Goal: Task Accomplishment & Management: Manage account settings

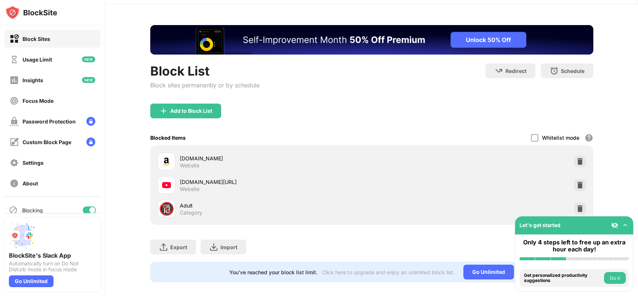
scroll to position [33, 0]
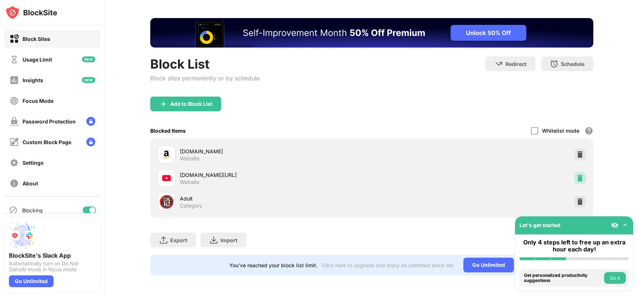
click at [576, 175] on img at bounding box center [579, 178] width 7 height 7
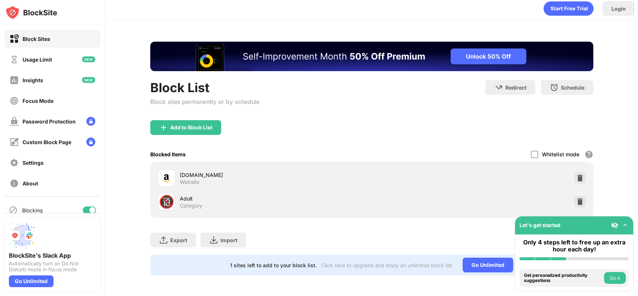
click at [413, 124] on div "Add to Block List" at bounding box center [371, 133] width 443 height 27
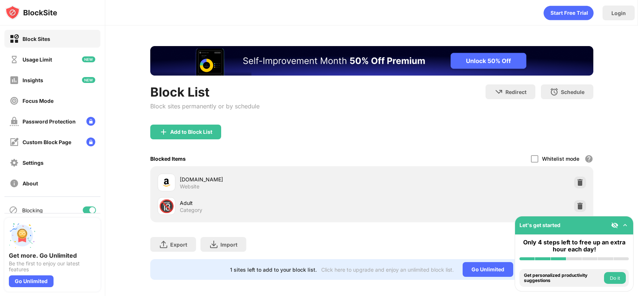
click at [624, 226] on img at bounding box center [624, 225] width 7 height 7
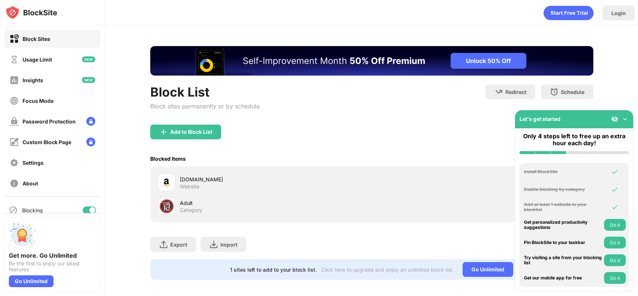
click at [625, 119] on img at bounding box center [624, 119] width 7 height 7
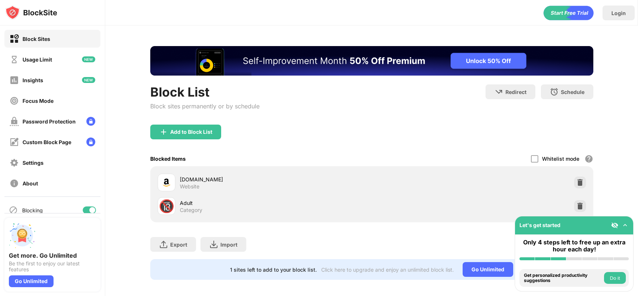
click at [203, 134] on div "Add to Block List" at bounding box center [191, 132] width 42 height 6
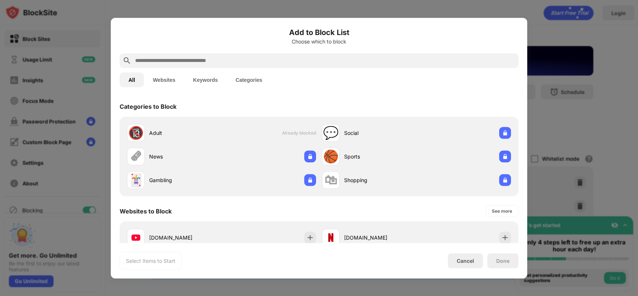
click at [169, 83] on button "Websites" at bounding box center [164, 79] width 40 height 15
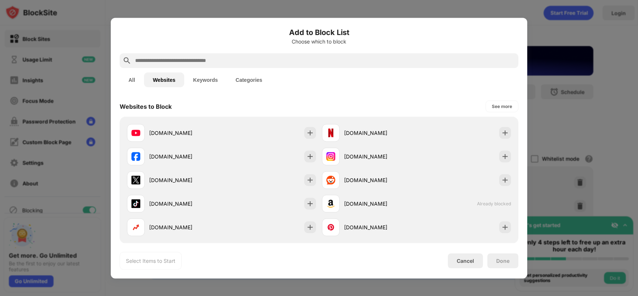
click at [206, 83] on button "Keywords" at bounding box center [205, 79] width 42 height 15
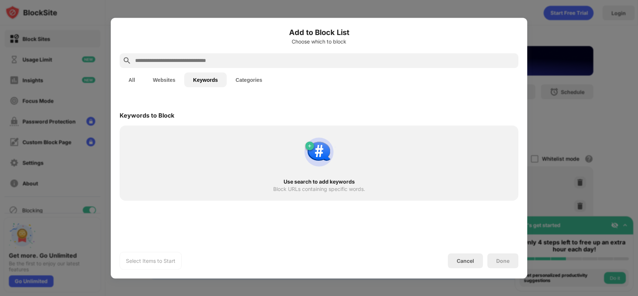
click at [253, 78] on button "Categories" at bounding box center [249, 79] width 44 height 15
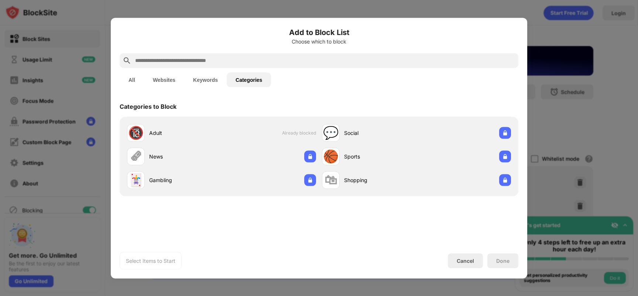
click at [131, 75] on button "All" at bounding box center [132, 79] width 24 height 15
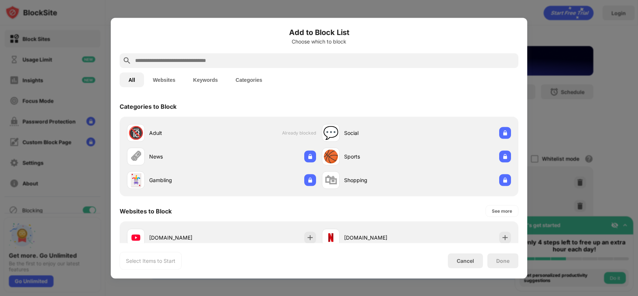
click at [600, 111] on div at bounding box center [319, 148] width 638 height 296
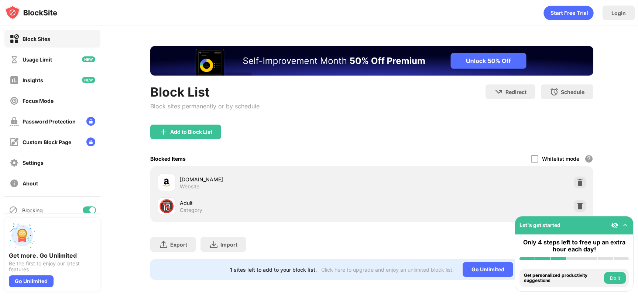
scroll to position [10, 0]
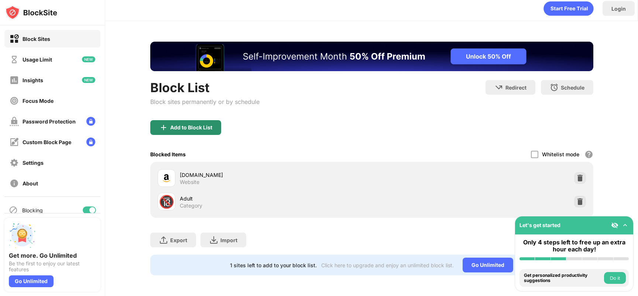
click at [204, 126] on div "Add to Block List" at bounding box center [185, 127] width 71 height 15
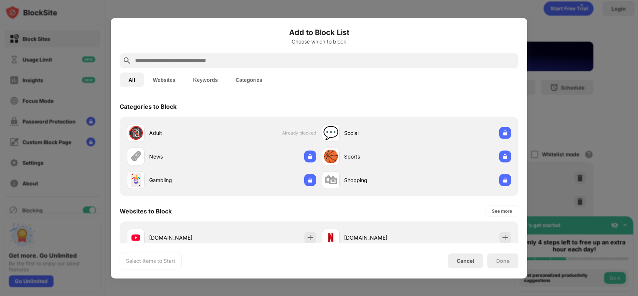
click at [198, 62] on input "text" at bounding box center [324, 60] width 381 height 9
paste input "**********"
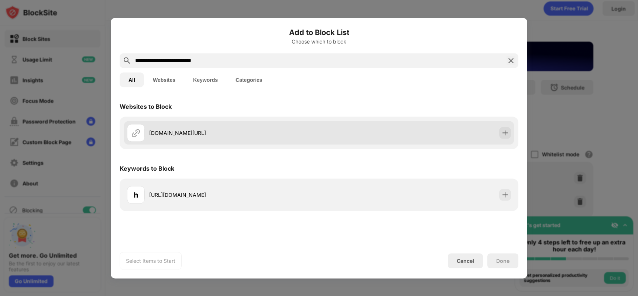
type input "**********"
click at [502, 130] on img at bounding box center [504, 132] width 7 height 7
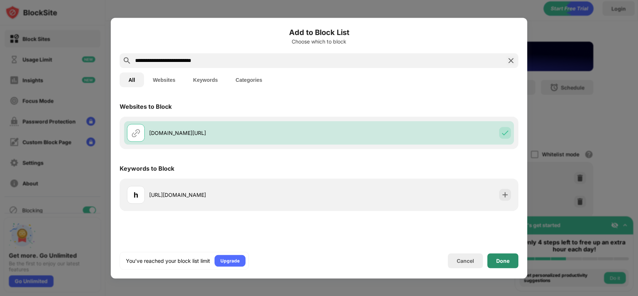
click at [495, 260] on div "Done" at bounding box center [502, 261] width 31 height 15
